Goal: Task Accomplishment & Management: Use online tool/utility

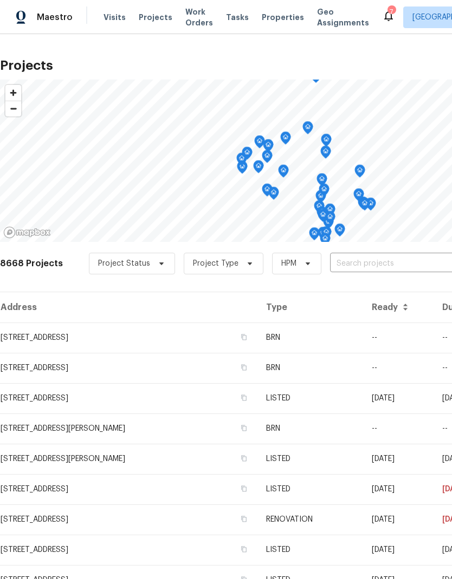
click at [392, 261] on input "text" at bounding box center [392, 264] width 124 height 17
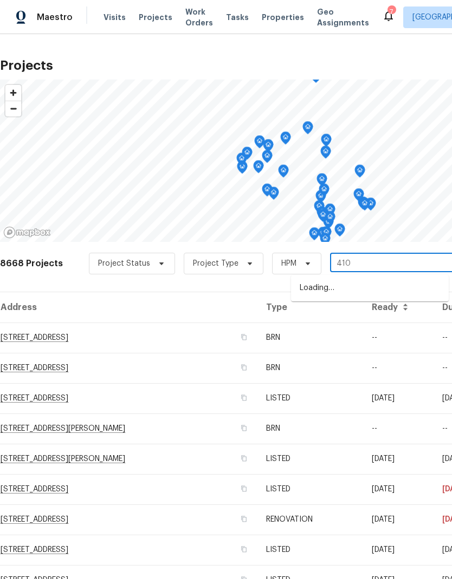
type input "4107"
click at [382, 316] on li "[STREET_ADDRESS]" at bounding box center [370, 307] width 158 height 18
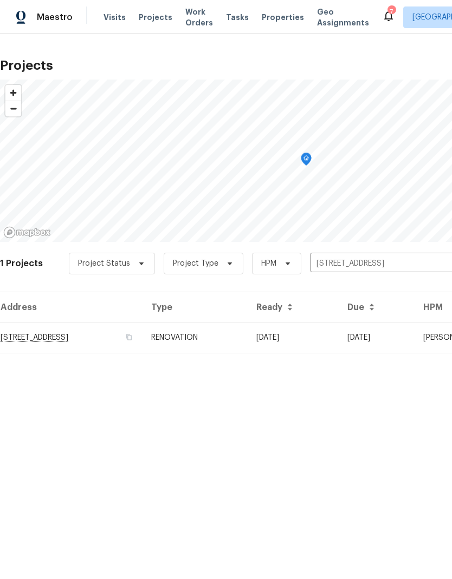
click at [338, 338] on td "08/19/25" at bounding box center [292, 338] width 91 height 30
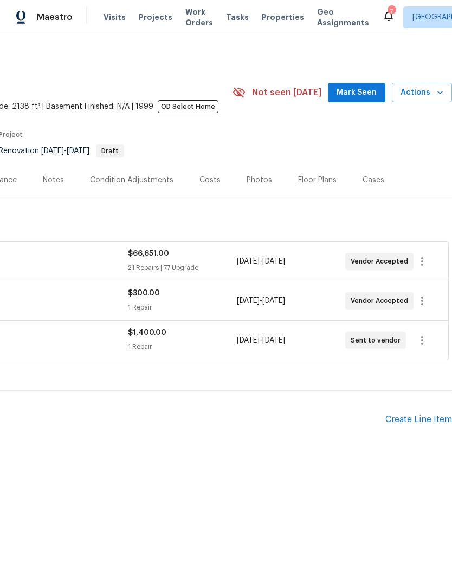
scroll to position [0, 160]
click at [426, 260] on icon "button" at bounding box center [421, 261] width 13 height 13
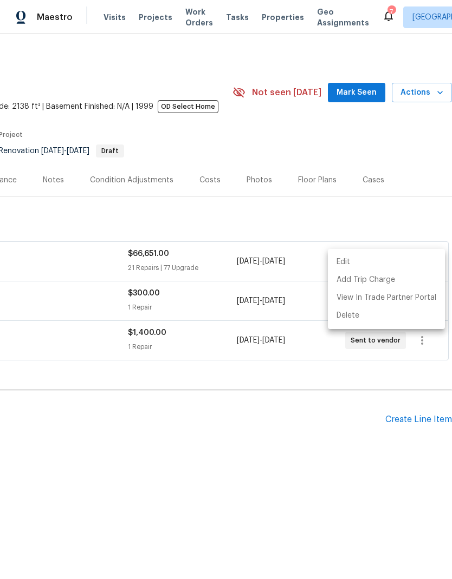
click at [351, 422] on div at bounding box center [226, 289] width 452 height 579
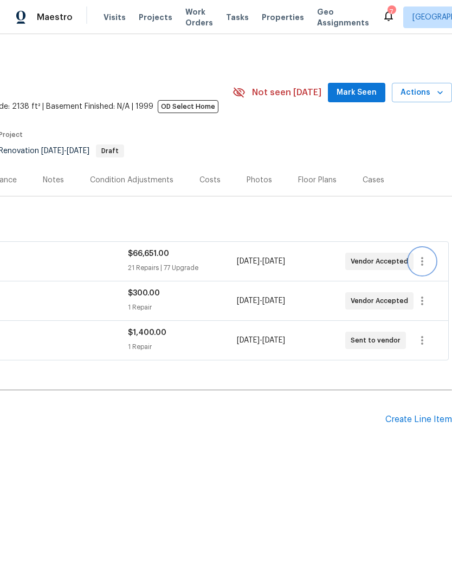
click at [423, 261] on icon "button" at bounding box center [421, 261] width 13 height 13
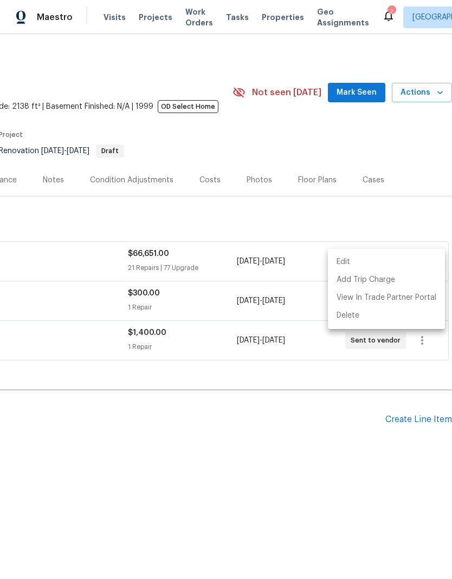
click at [367, 259] on li "Edit" at bounding box center [386, 262] width 117 height 18
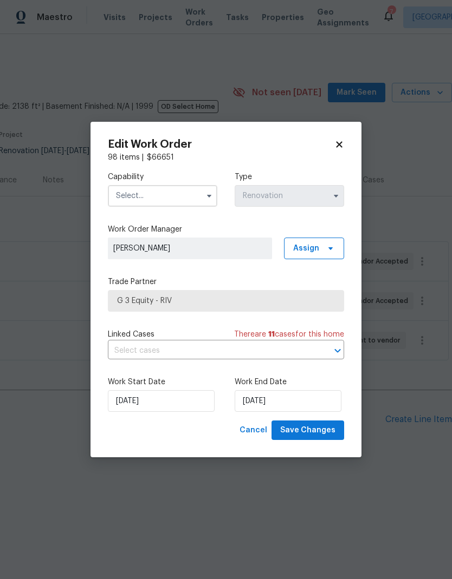
click at [187, 194] on input "text" at bounding box center [162, 196] width 109 height 22
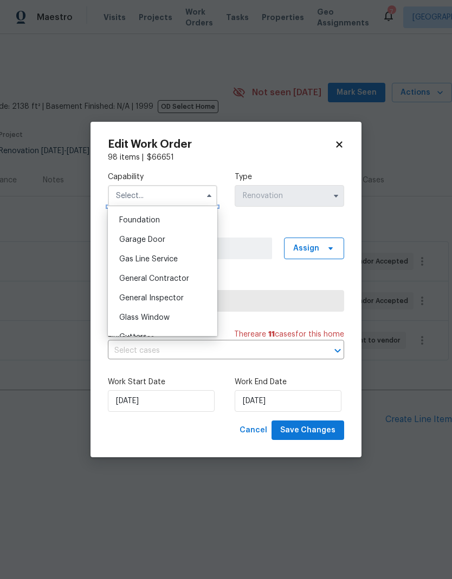
scroll to position [460, 0]
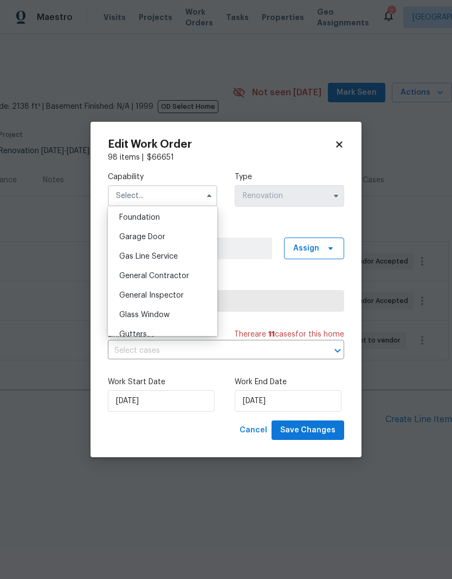
click at [187, 279] on span "General Contractor" at bounding box center [154, 276] width 70 height 8
type input "General Contractor"
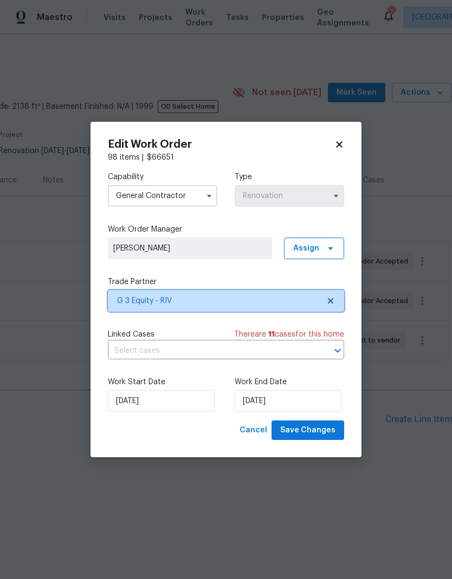
click at [273, 303] on span "G 3 Equity - RIV" at bounding box center [218, 301] width 202 height 11
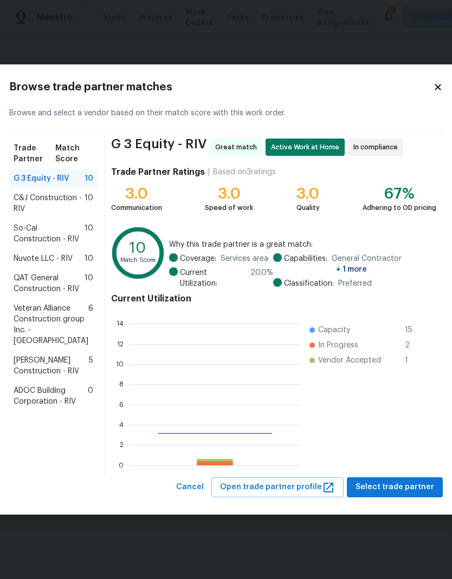
scroll to position [152, 172]
click at [41, 245] on span "So-Cal Construction - RIV" at bounding box center [49, 234] width 71 height 22
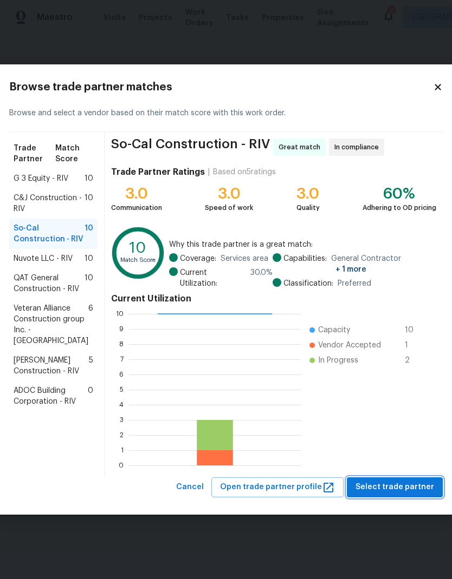
click at [395, 486] on span "Select trade partner" at bounding box center [394, 488] width 79 height 14
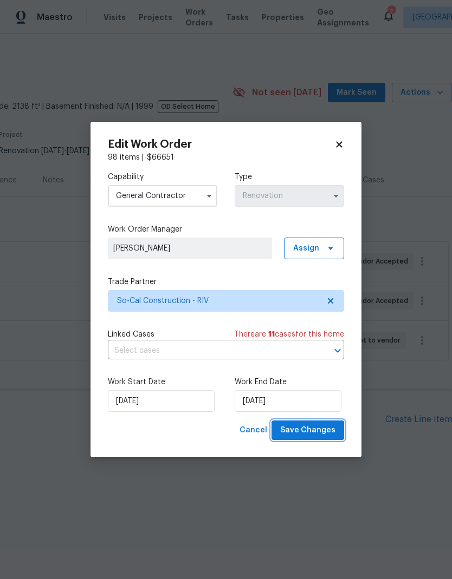
click at [314, 432] on span "Save Changes" at bounding box center [307, 431] width 55 height 14
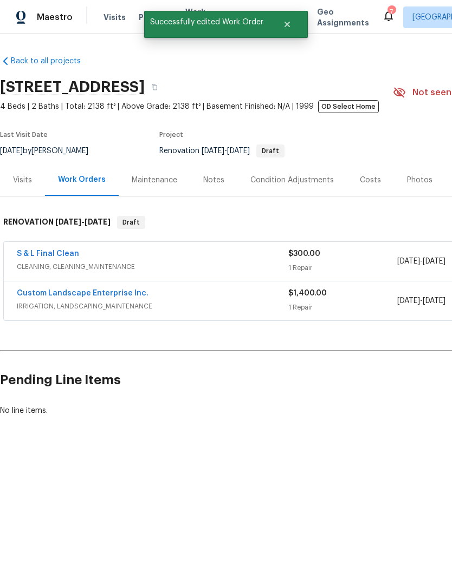
scroll to position [0, 0]
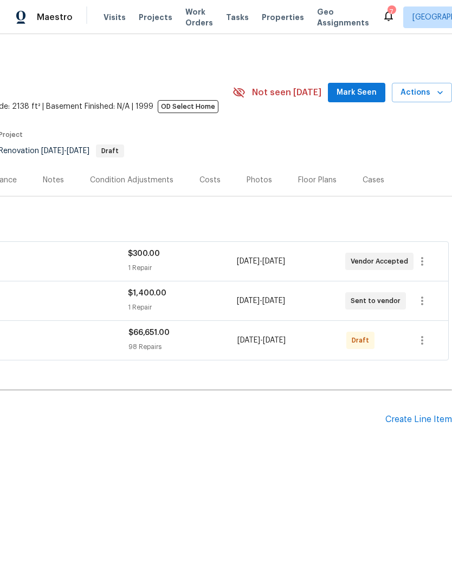
scroll to position [0, 160]
click at [421, 340] on icon "button" at bounding box center [421, 340] width 13 height 13
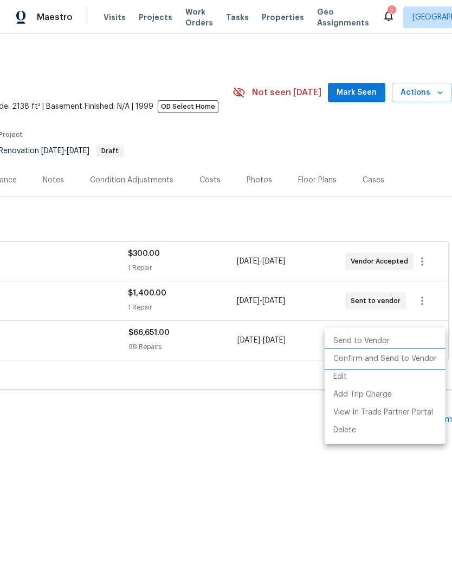
click at [392, 358] on li "Confirm and Send to Vendor" at bounding box center [384, 359] width 121 height 18
click at [271, 453] on div at bounding box center [226, 289] width 452 height 579
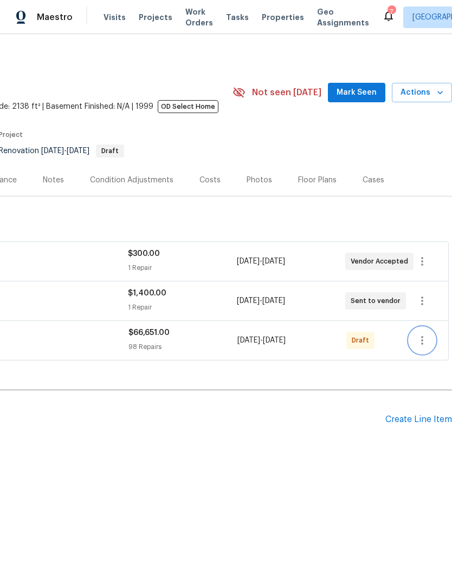
click at [423, 343] on icon "button" at bounding box center [421, 340] width 13 height 13
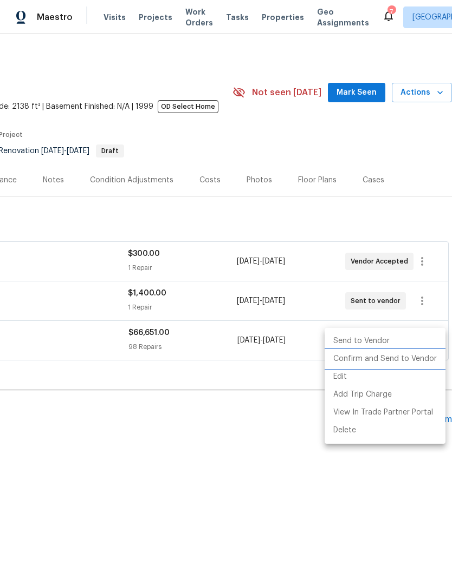
click at [392, 362] on li "Confirm and Send to Vendor" at bounding box center [384, 359] width 121 height 18
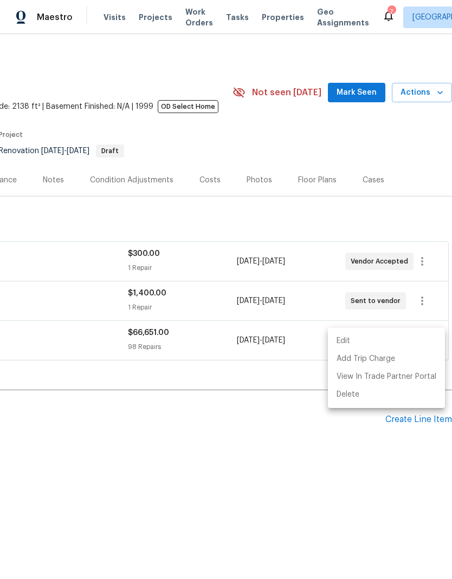
click at [306, 458] on div at bounding box center [226, 289] width 452 height 579
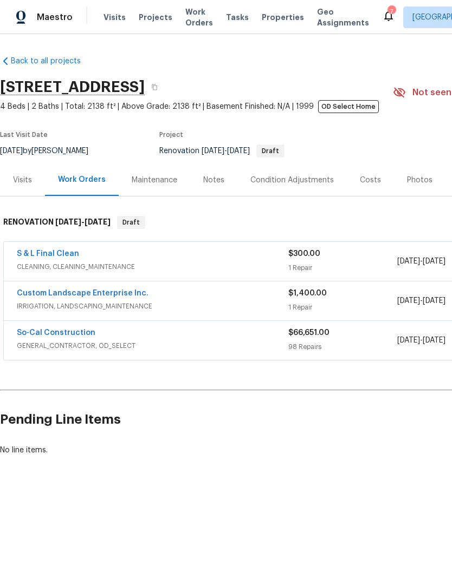
scroll to position [0, 0]
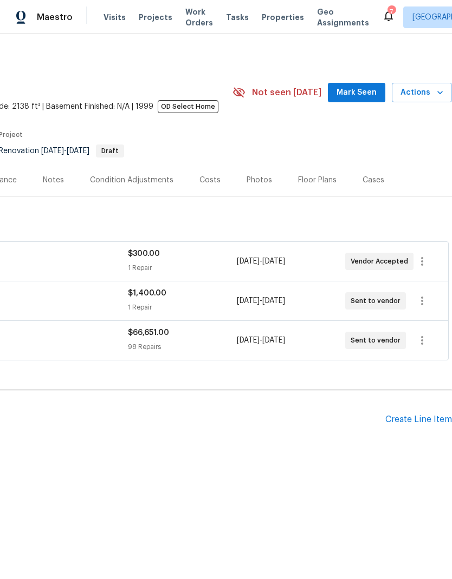
scroll to position [0, 160]
